Goal: Find specific page/section: Find specific page/section

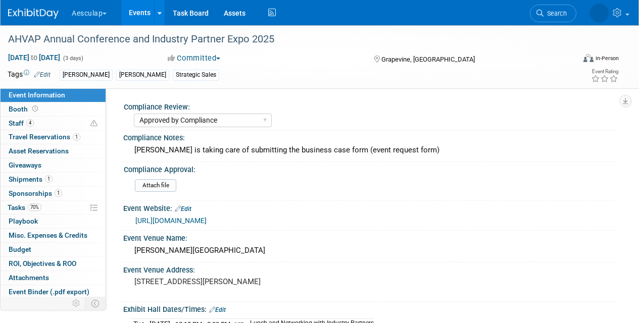
select select "Approved by Compliance"
select select "Strategic Sales"
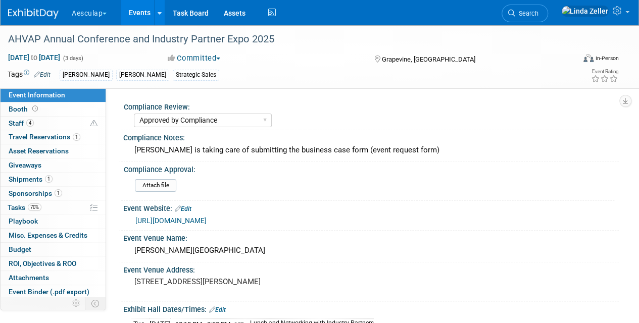
drag, startPoint x: 546, startPoint y: 13, endPoint x: 544, endPoint y: 3, distance: 10.2
click at [539, 12] on span "Search" at bounding box center [526, 14] width 23 height 8
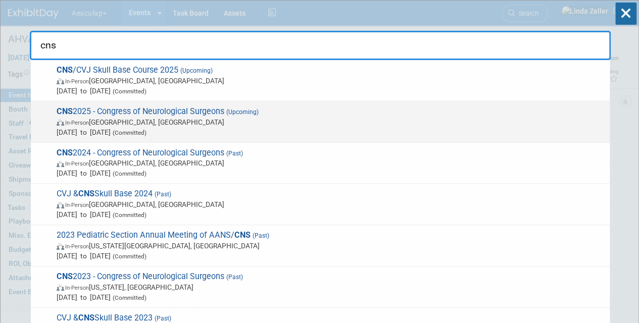
type input "cns"
click at [74, 123] on span "In-Person" at bounding box center [77, 123] width 24 height 7
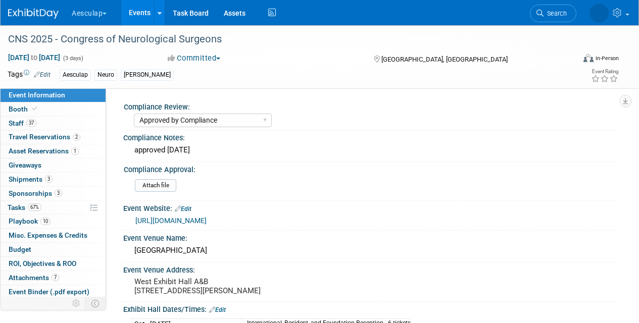
select select "Approved by Compliance"
select select "Neuro"
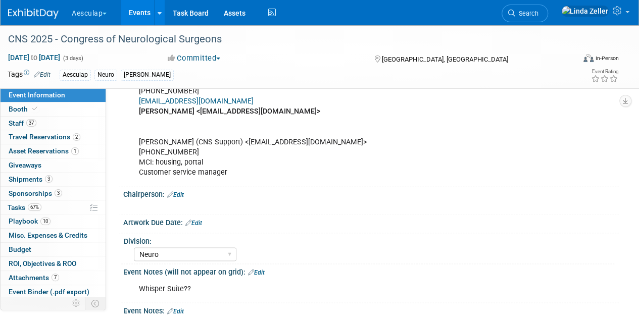
scroll to position [910, 0]
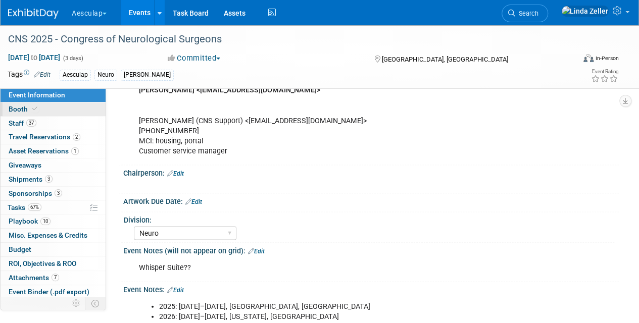
click at [19, 104] on link "Booth" at bounding box center [53, 110] width 105 height 14
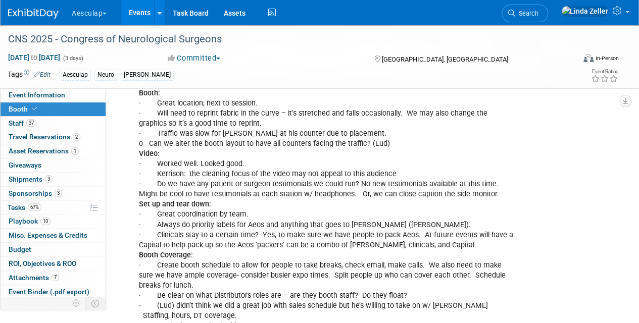
scroll to position [1314, 0]
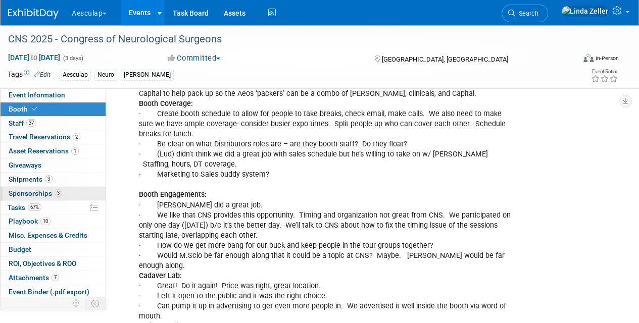
click at [24, 191] on span "Sponsorships 3" at bounding box center [36, 194] width 54 height 8
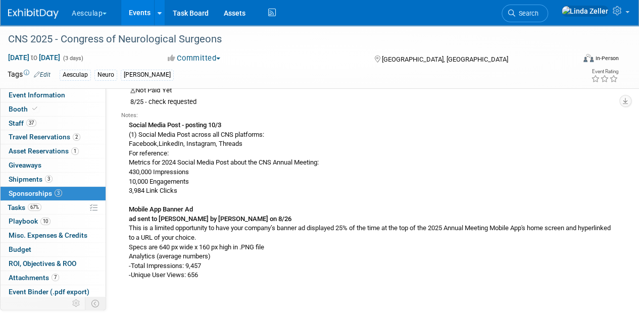
scroll to position [1229, 0]
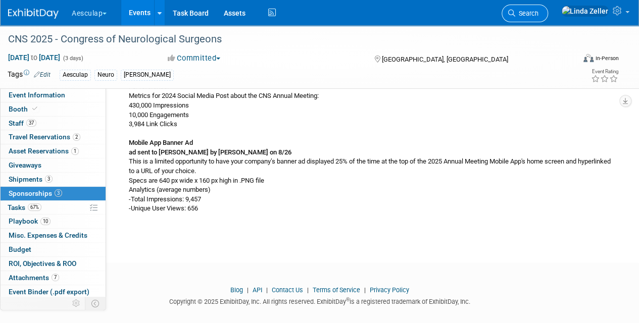
click at [539, 16] on span "Search" at bounding box center [526, 14] width 23 height 8
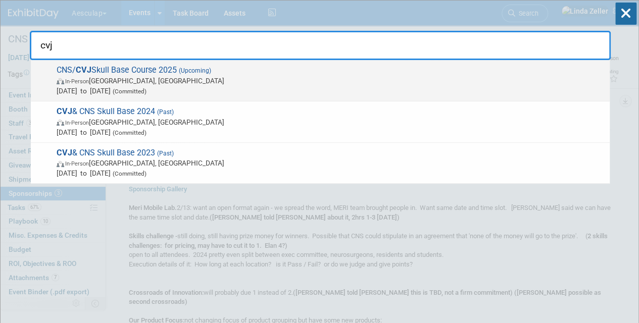
type input "cvj"
click at [97, 77] on span "In-Person Cleveland, OH" at bounding box center [331, 81] width 548 height 10
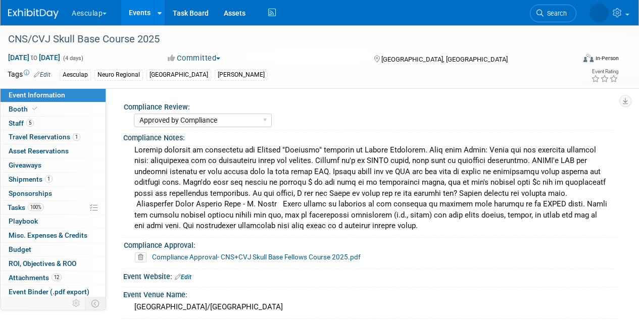
select select "Approved by Compliance"
select select "Neuro"
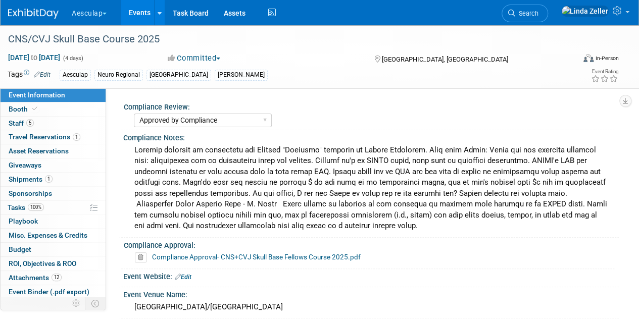
click at [26, 93] on span "Event Information" at bounding box center [37, 95] width 57 height 8
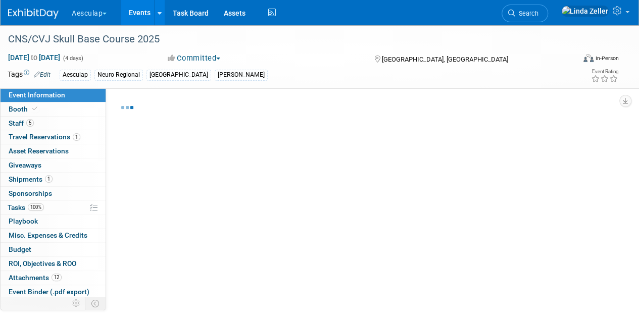
select select "Approved by Compliance"
select select "Neuro"
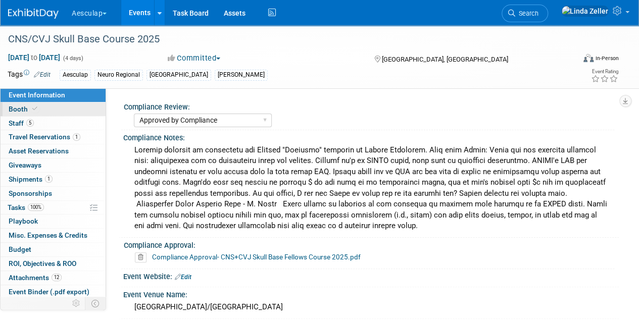
click at [20, 105] on span "Booth" at bounding box center [24, 109] width 31 height 8
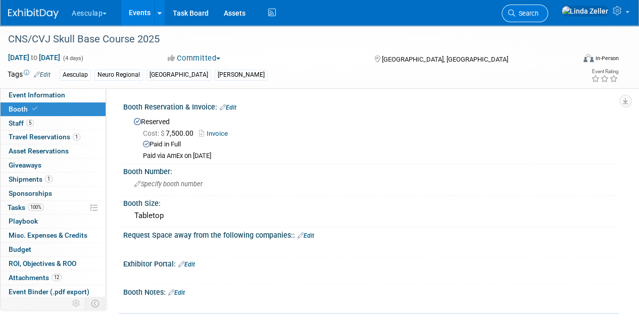
click at [539, 16] on span "Search" at bounding box center [526, 14] width 23 height 8
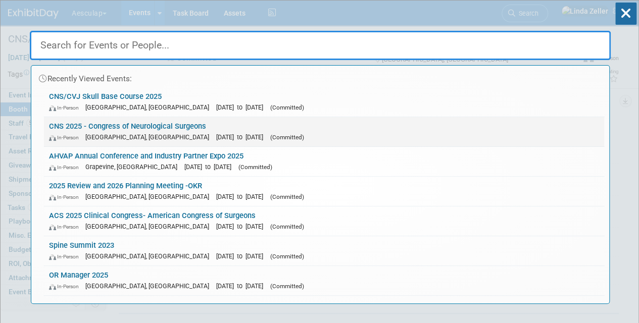
click at [87, 121] on link "CNS 2025 - Congress of Neurological Surgeons In-Person Los Angeles, CA Oct 13, …" at bounding box center [324, 131] width 560 height 29
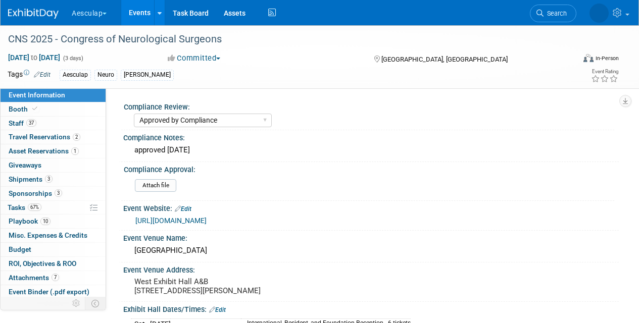
select select "Approved by Compliance"
select select "Neuro"
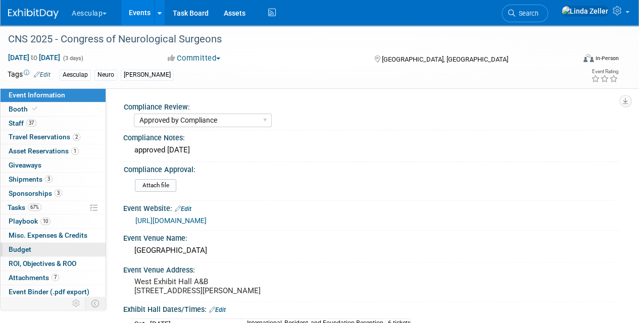
click at [33, 244] on link "Budget" at bounding box center [53, 250] width 105 height 14
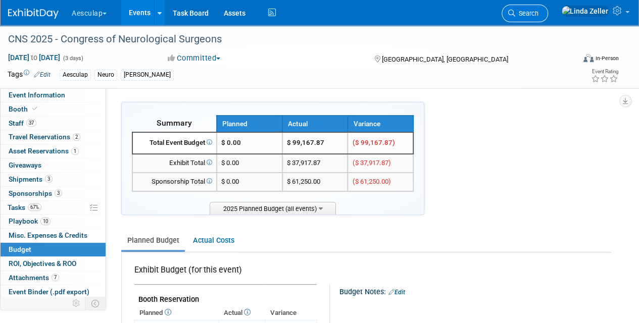
click at [547, 19] on link "Search" at bounding box center [525, 14] width 46 height 18
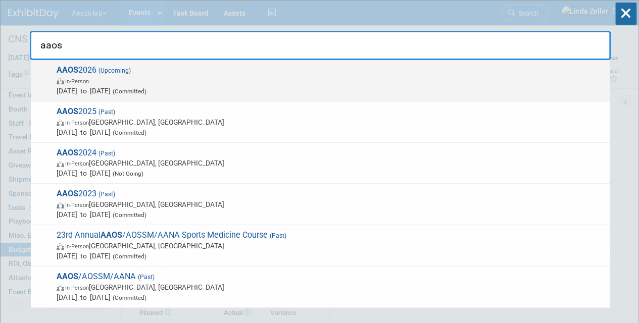
type input "aaos"
click at [86, 78] on span "In-Person" at bounding box center [77, 81] width 24 height 7
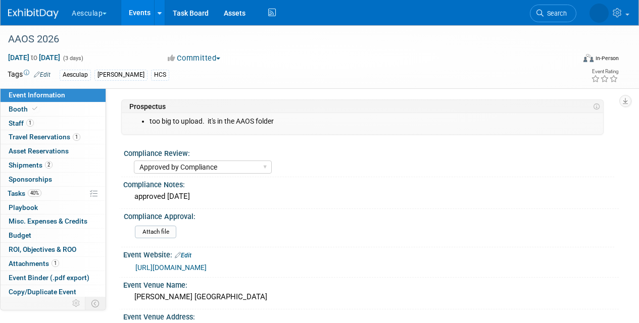
select select "Approved by Compliance"
select select "HCS"
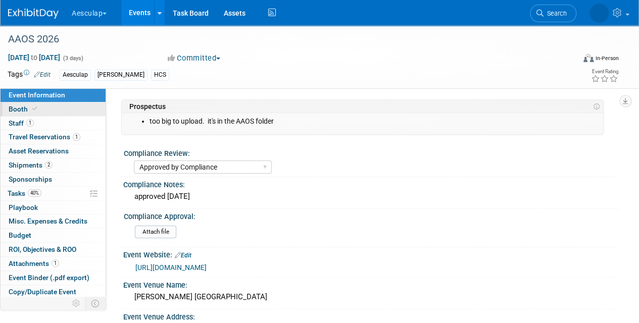
click at [26, 109] on span "Booth" at bounding box center [24, 109] width 31 height 8
